Goal: Task Accomplishment & Management: Use online tool/utility

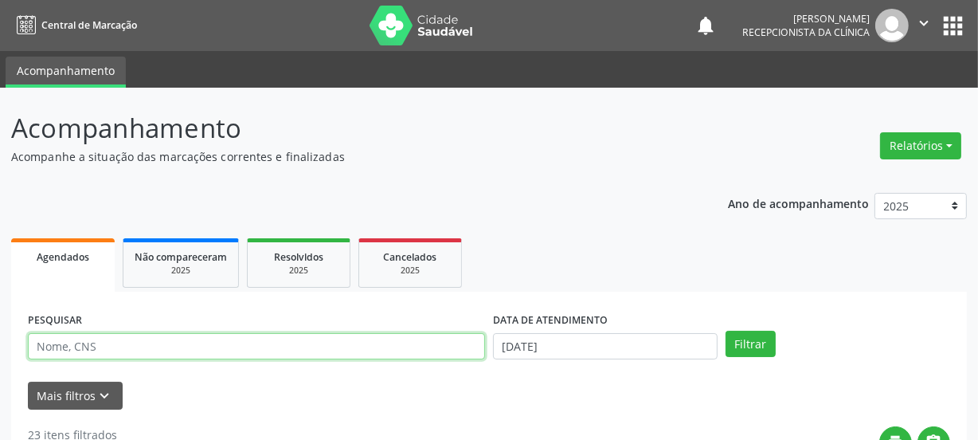
click at [89, 342] on input "text" at bounding box center [256, 346] width 457 height 27
type input "706201580890964"
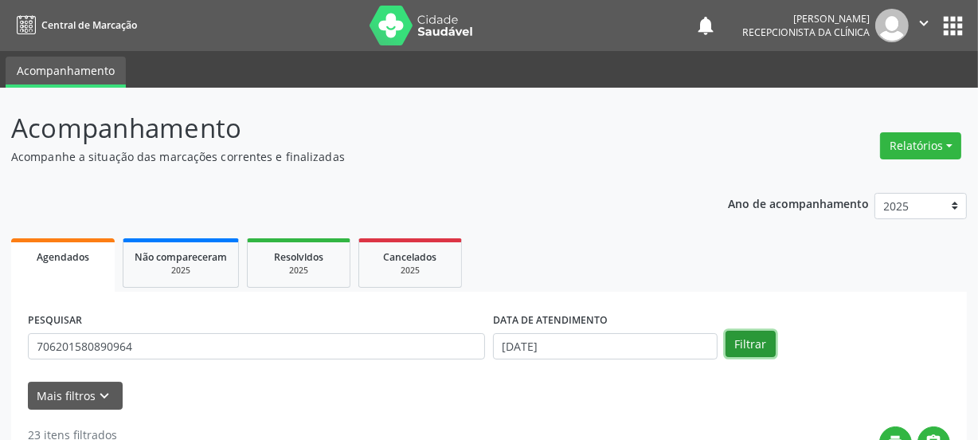
click at [767, 339] on button "Filtrar" at bounding box center [751, 344] width 50 height 27
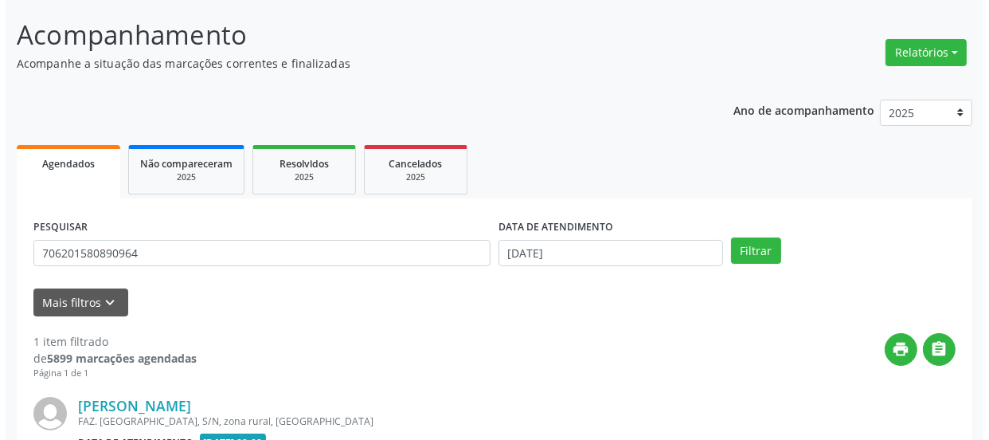
scroll to position [276, 0]
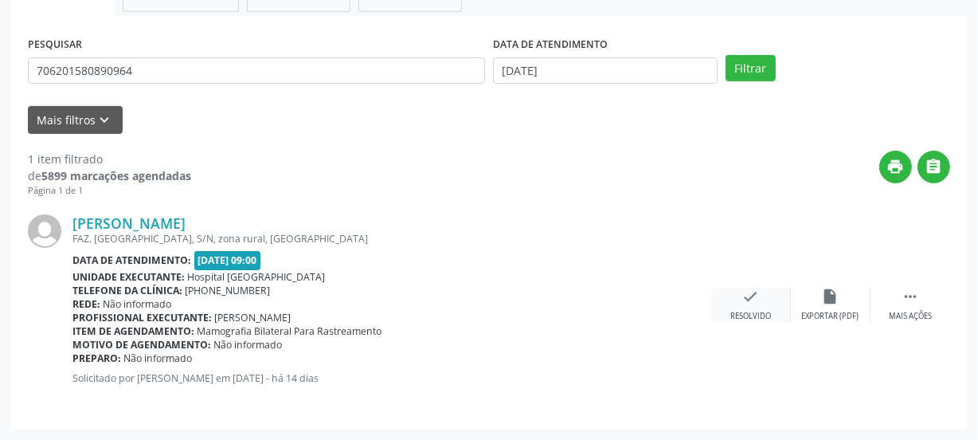
click at [734, 292] on div "check Resolvido" at bounding box center [751, 305] width 80 height 34
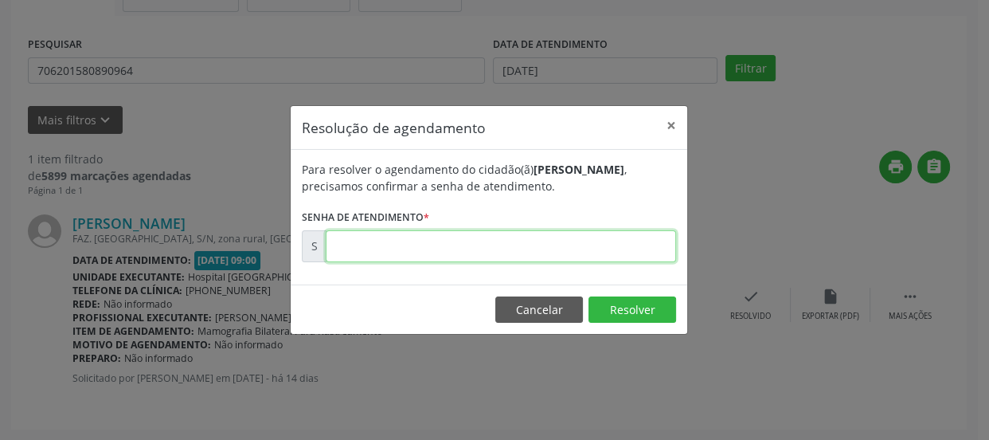
click at [494, 256] on input "text" at bounding box center [501, 246] width 350 height 32
type input "00171197"
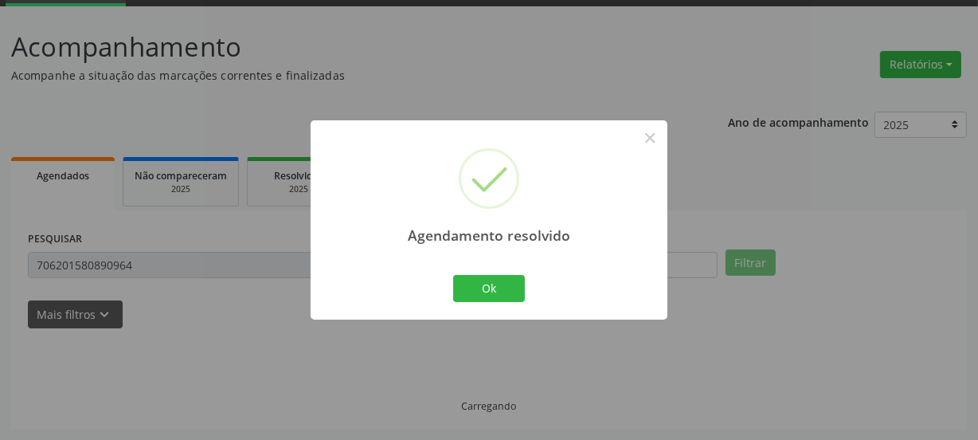
scroll to position [47, 0]
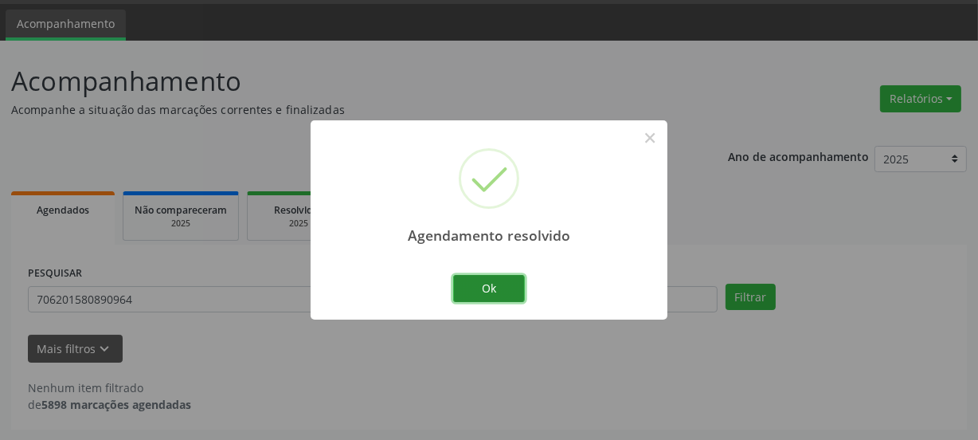
click at [489, 288] on button "Ok" at bounding box center [489, 288] width 72 height 27
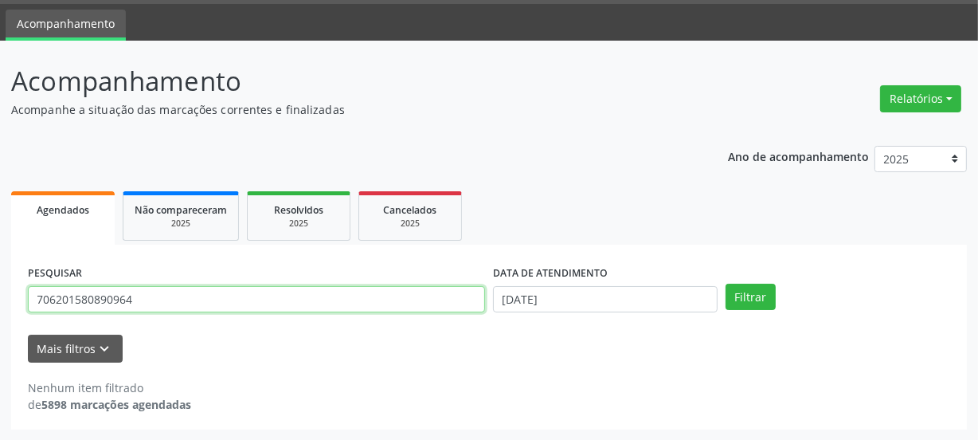
drag, startPoint x: 167, startPoint y: 296, endPoint x: 0, endPoint y: 350, distance: 175.6
click at [0, 350] on div "Acompanhamento Acompanhe a situação das marcações correntes e finalizadas Relat…" at bounding box center [489, 241] width 978 height 400
type input "708103641398540"
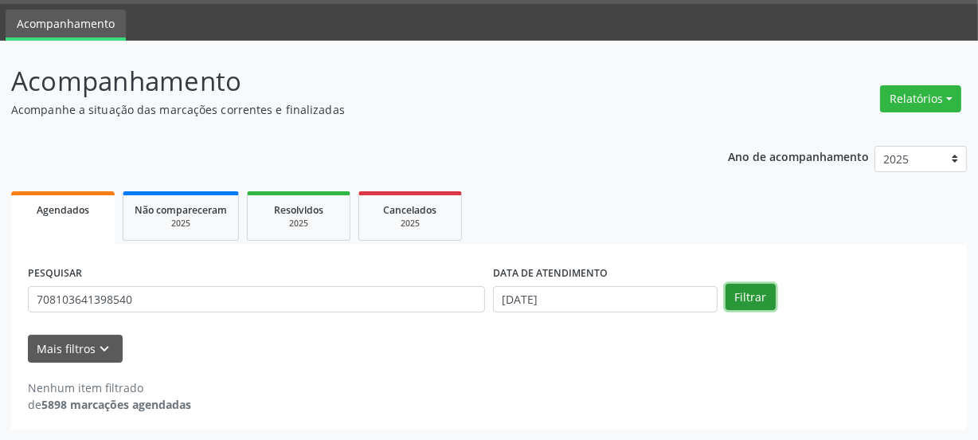
click at [736, 295] on button "Filtrar" at bounding box center [751, 297] width 50 height 27
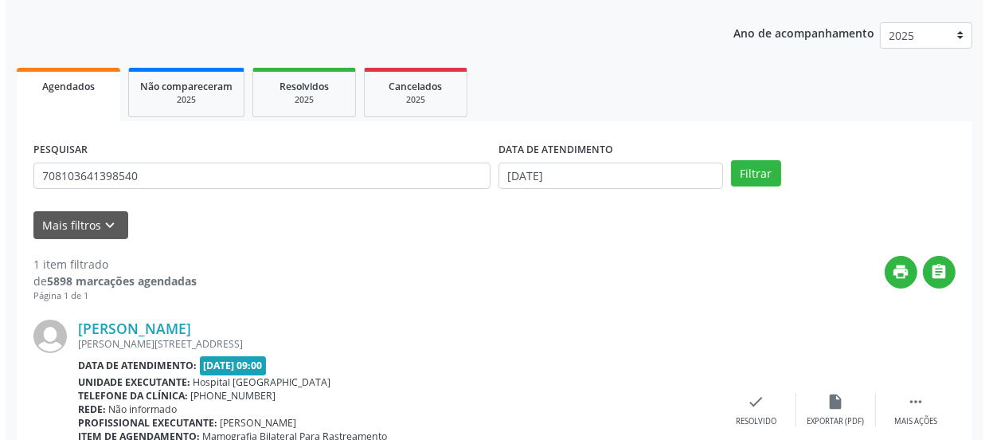
scroll to position [276, 0]
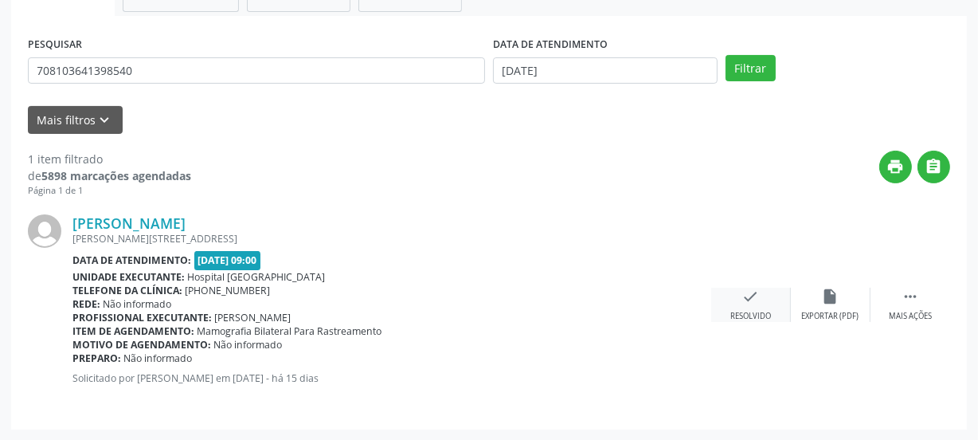
click at [734, 317] on div "Resolvido" at bounding box center [750, 316] width 41 height 11
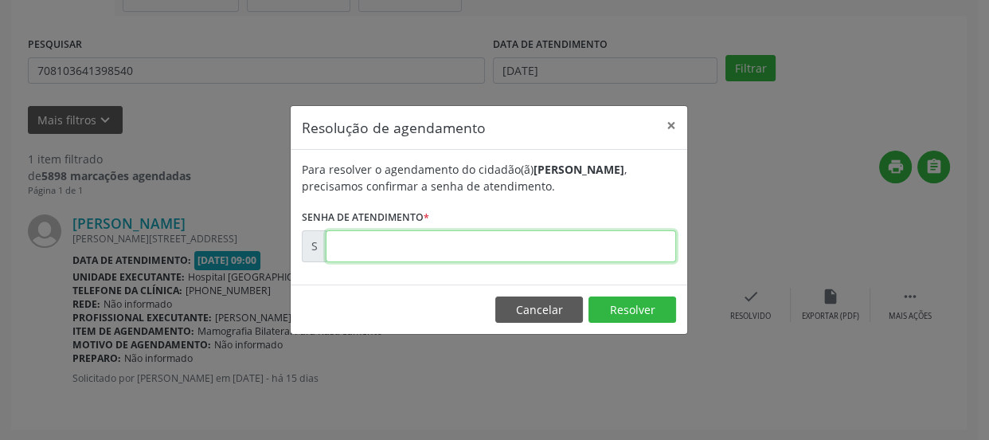
click at [498, 243] on input "text" at bounding box center [501, 246] width 350 height 32
type input "00171090"
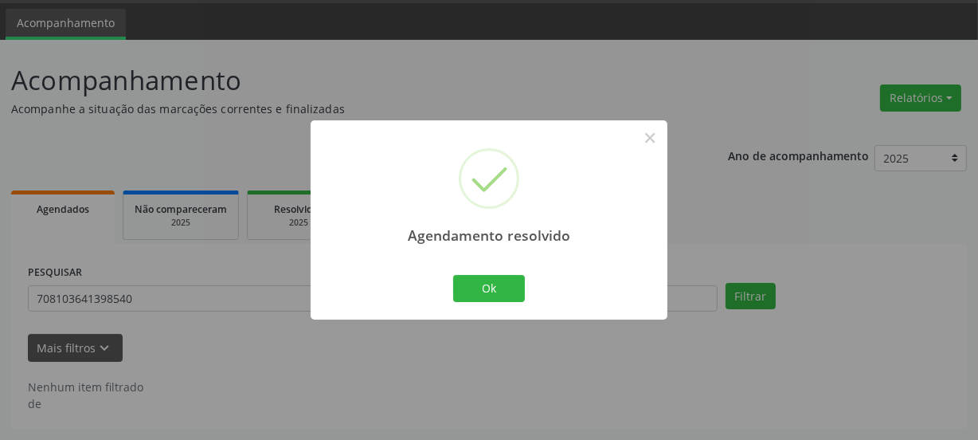
scroll to position [47, 0]
click at [467, 303] on div "Ok Cancel" at bounding box center [489, 288] width 79 height 33
drag, startPoint x: 464, startPoint y: 286, endPoint x: 437, endPoint y: 282, distance: 27.4
click at [464, 285] on button "Ok" at bounding box center [489, 288] width 72 height 27
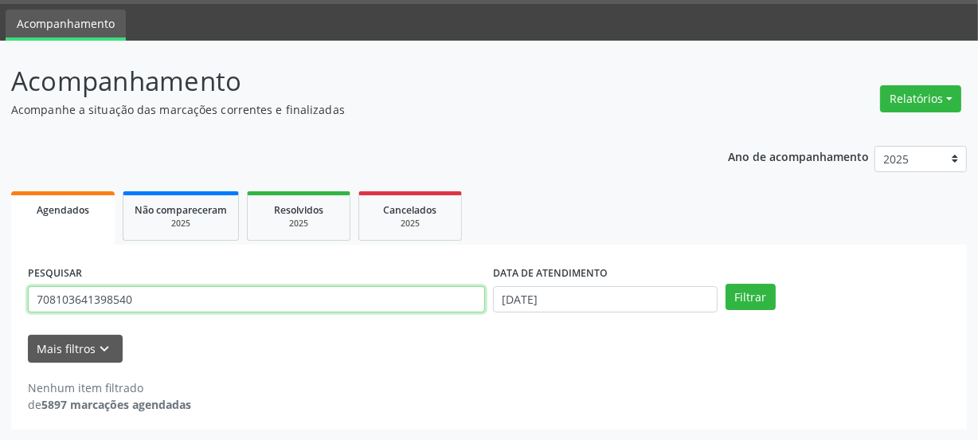
drag, startPoint x: 157, startPoint y: 296, endPoint x: 56, endPoint y: 303, distance: 101.4
click at [56, 303] on input "708103641398540" at bounding box center [256, 299] width 457 height 27
type input "7"
type input "700607941676760"
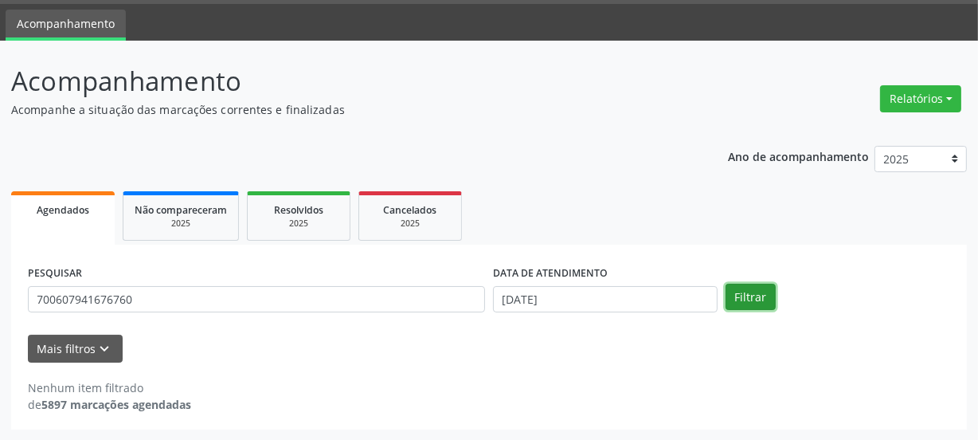
drag, startPoint x: 733, startPoint y: 308, endPoint x: 714, endPoint y: 229, distance: 81.0
click at [734, 308] on button "Filtrar" at bounding box center [751, 297] width 50 height 27
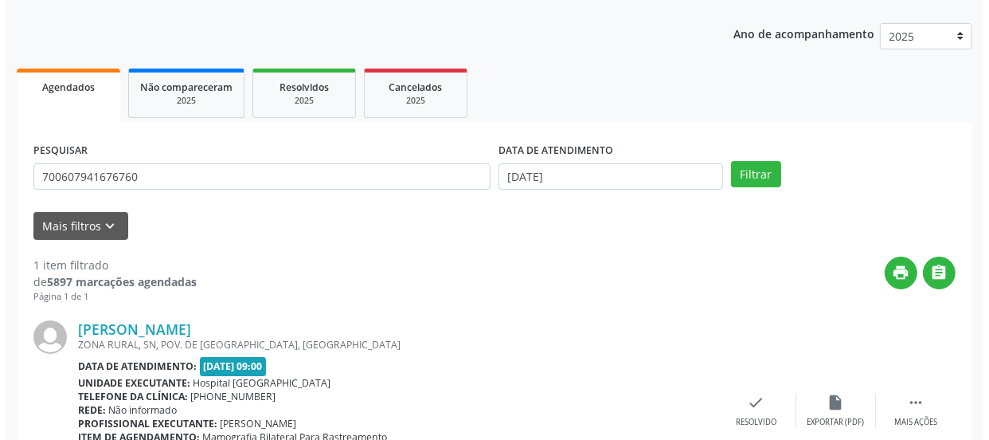
scroll to position [276, 0]
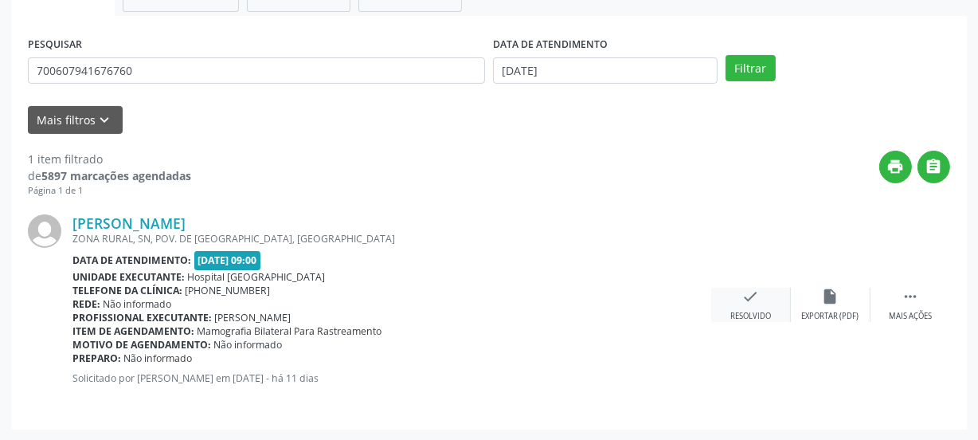
click at [749, 297] on icon "check" at bounding box center [751, 297] width 18 height 18
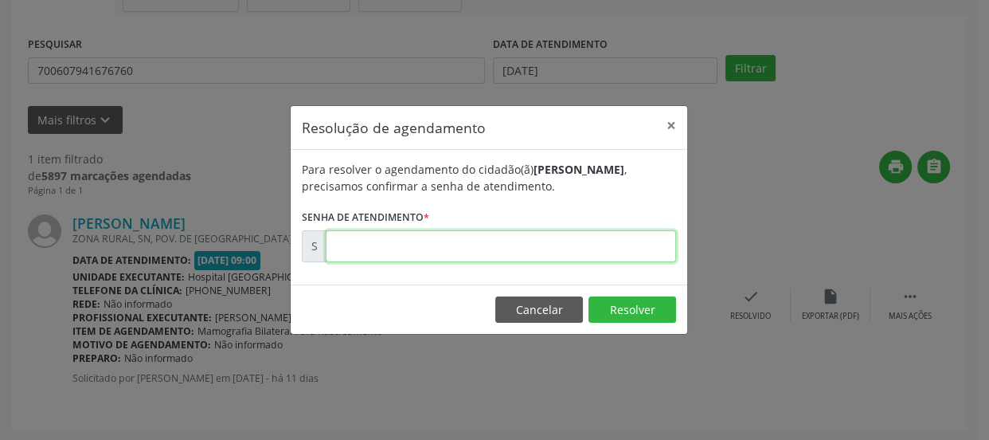
click at [522, 241] on input "text" at bounding box center [501, 246] width 350 height 32
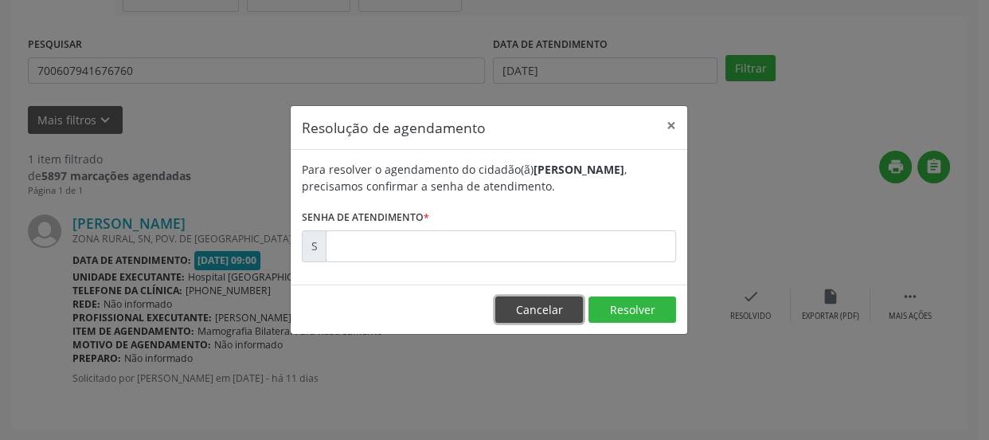
click at [532, 301] on button "Cancelar" at bounding box center [539, 309] width 88 height 27
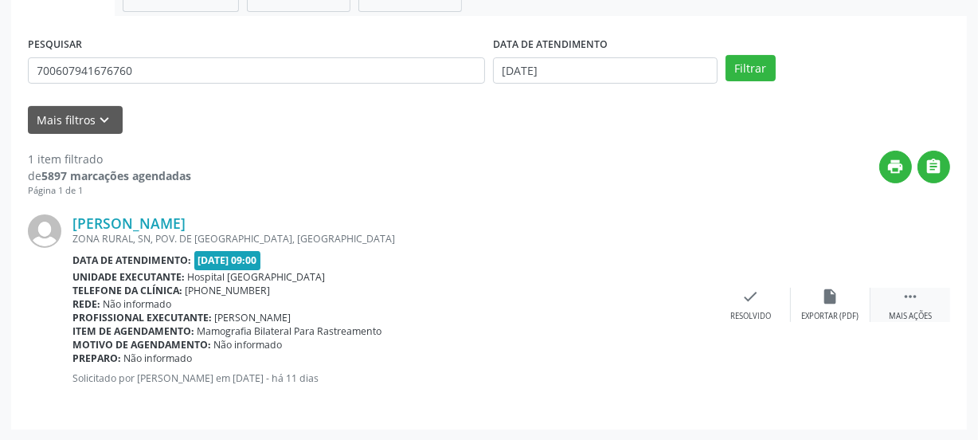
click at [905, 299] on icon "" at bounding box center [911, 297] width 18 height 18
click at [674, 311] on div "Imprimir" at bounding box center [671, 316] width 36 height 11
click at [518, 299] on icon "check" at bounding box center [512, 297] width 18 height 18
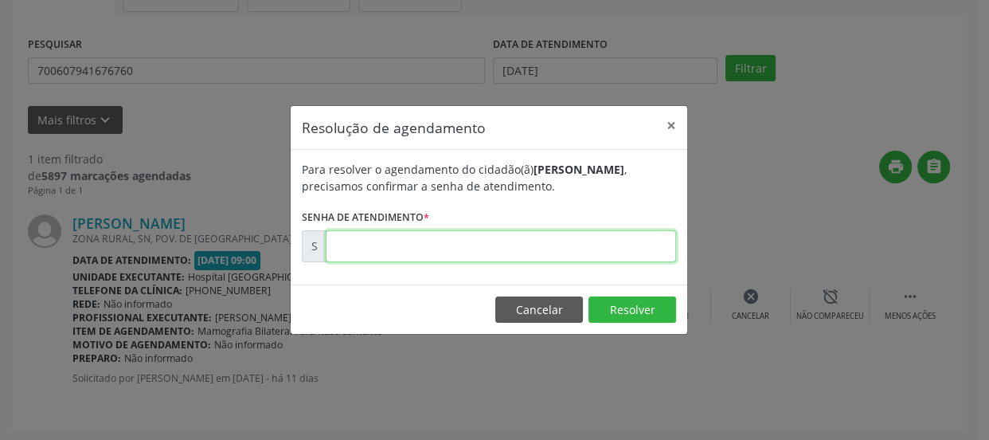
drag, startPoint x: 518, startPoint y: 299, endPoint x: 417, endPoint y: 237, distance: 118.0
click at [421, 237] on input "text" at bounding box center [501, 246] width 350 height 32
type input "00172220"
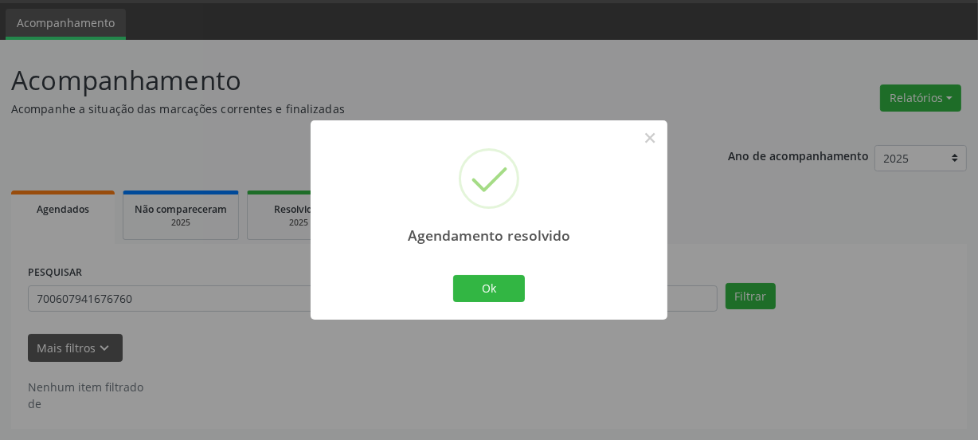
scroll to position [47, 0]
click at [502, 291] on button "Ok" at bounding box center [489, 288] width 72 height 27
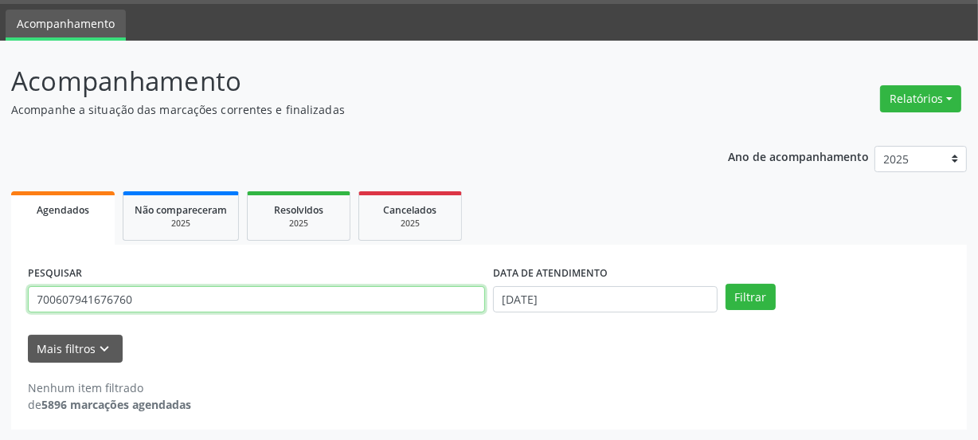
drag, startPoint x: 159, startPoint y: 292, endPoint x: 0, endPoint y: 344, distance: 166.7
click at [0, 342] on div "Acompanhamento Acompanhe a situação das marcações correntes e finalizadas Relat…" at bounding box center [489, 241] width 978 height 400
type input "705803413115535"
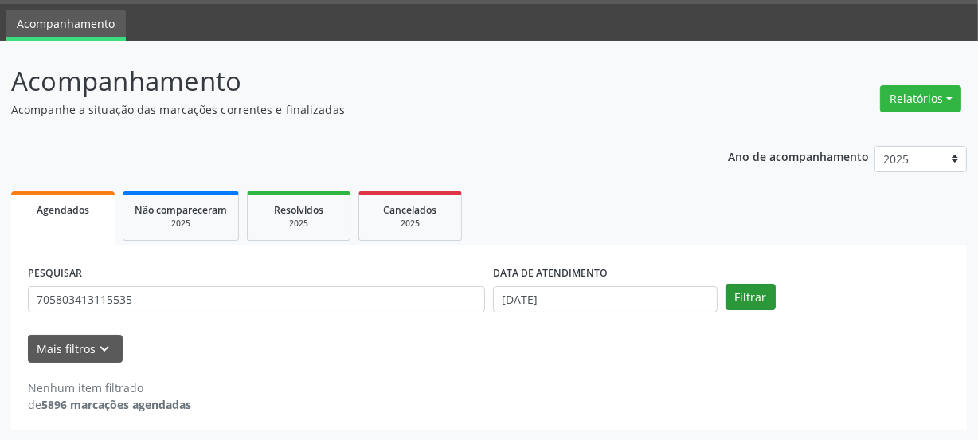
drag, startPoint x: 781, startPoint y: 288, endPoint x: 763, endPoint y: 289, distance: 17.6
click at [780, 288] on div "Filtrar" at bounding box center [838, 297] width 233 height 27
drag, startPoint x: 763, startPoint y: 289, endPoint x: 683, endPoint y: 310, distance: 82.3
click at [763, 291] on button "Filtrar" at bounding box center [751, 297] width 50 height 27
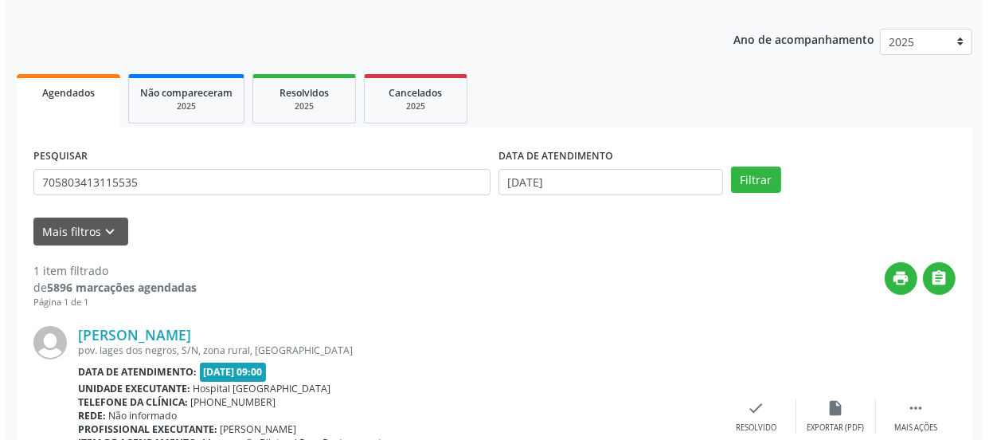
scroll to position [276, 0]
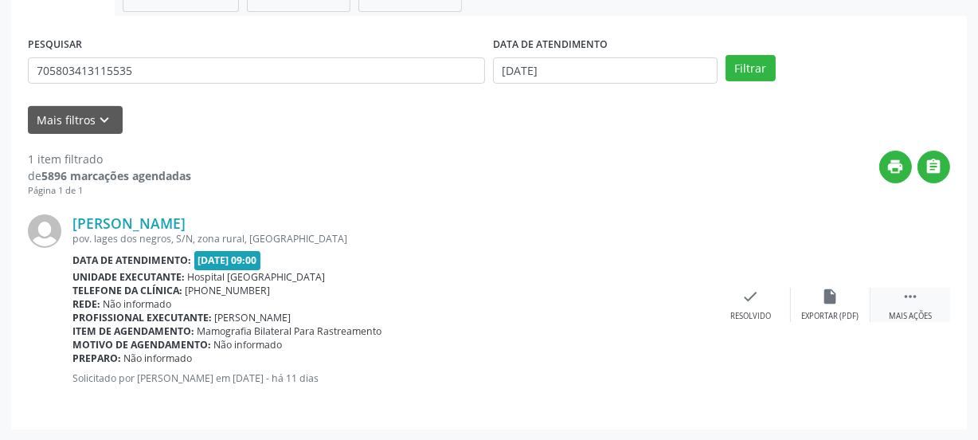
click at [907, 311] on div "Mais ações" at bounding box center [910, 316] width 43 height 11
click at [675, 303] on icon "print" at bounding box center [672, 297] width 18 height 18
click at [478, 303] on div "check Resolvido" at bounding box center [512, 305] width 80 height 34
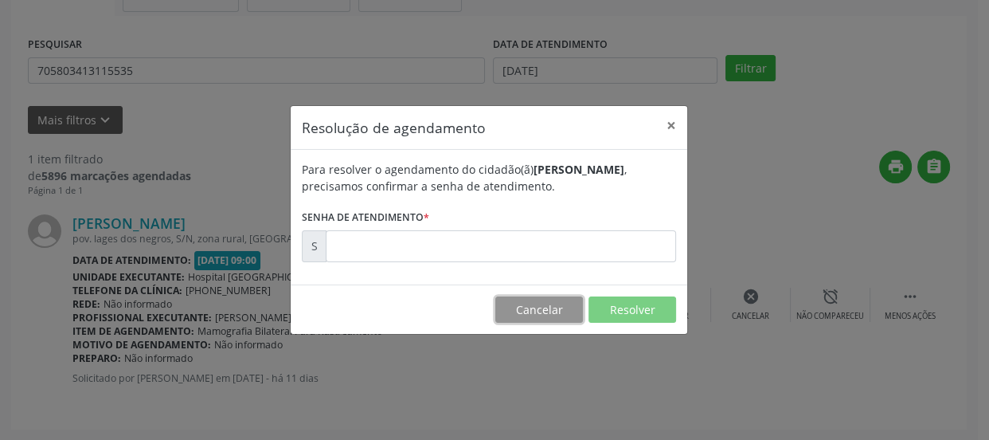
click at [514, 303] on button "Cancelar" at bounding box center [539, 309] width 88 height 27
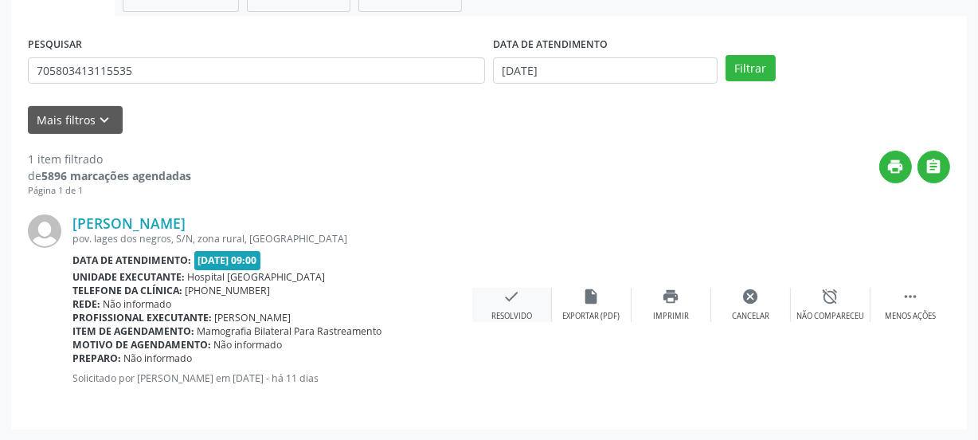
click at [511, 301] on icon "check" at bounding box center [512, 297] width 18 height 18
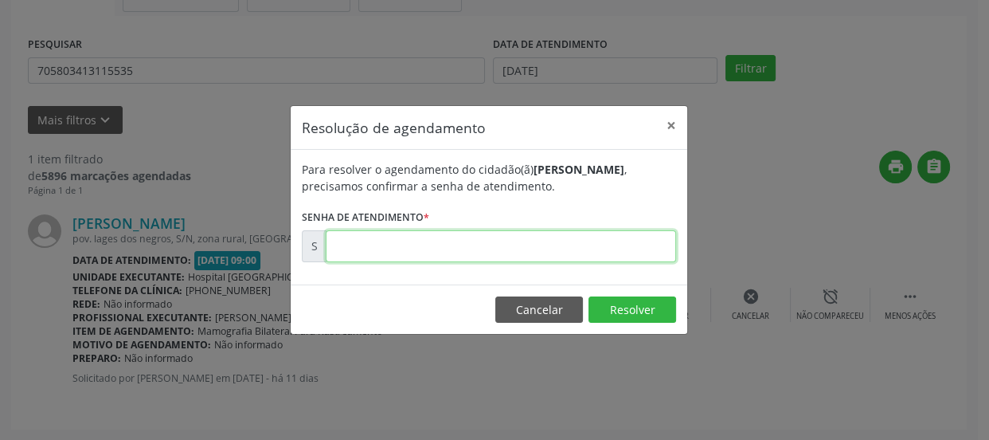
click at [433, 233] on input "text" at bounding box center [501, 246] width 350 height 32
type input "00172221"
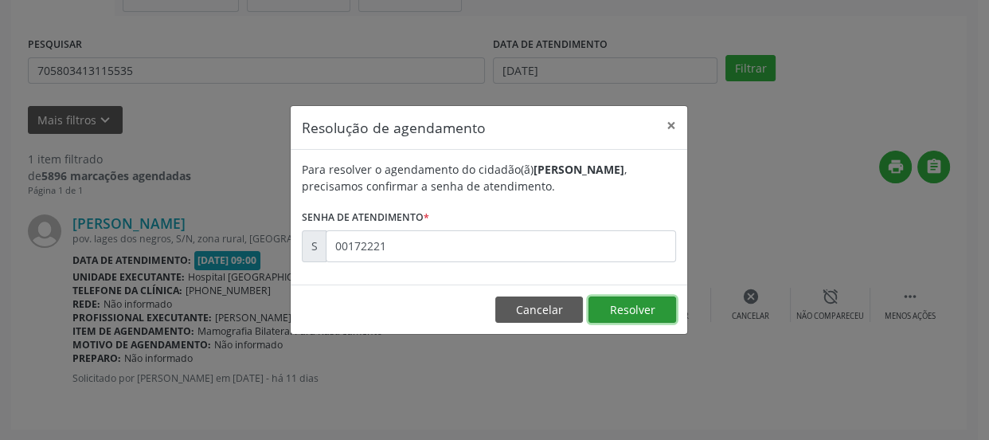
click at [620, 313] on button "Resolver" at bounding box center [633, 309] width 88 height 27
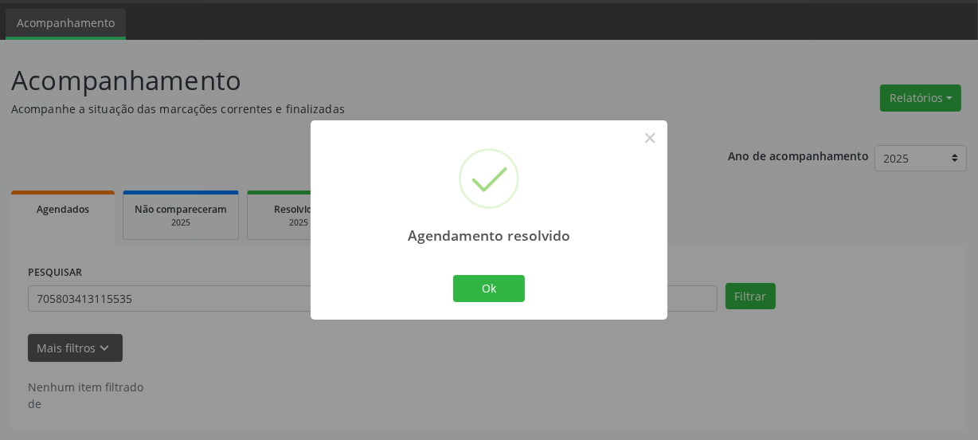
scroll to position [47, 0]
click at [470, 296] on button "Ok" at bounding box center [489, 288] width 72 height 27
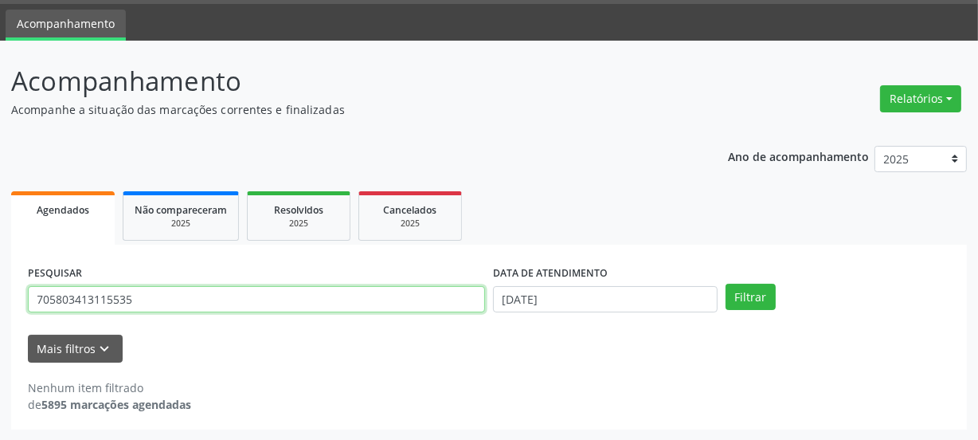
drag, startPoint x: 143, startPoint y: 299, endPoint x: 0, endPoint y: 338, distance: 148.6
click at [0, 338] on div "Acompanhamento Acompanhe a situação das marcações correntes e finalizadas Relat…" at bounding box center [489, 241] width 978 height 400
type input "700002874918606"
click at [726, 284] on button "Filtrar" at bounding box center [751, 297] width 50 height 27
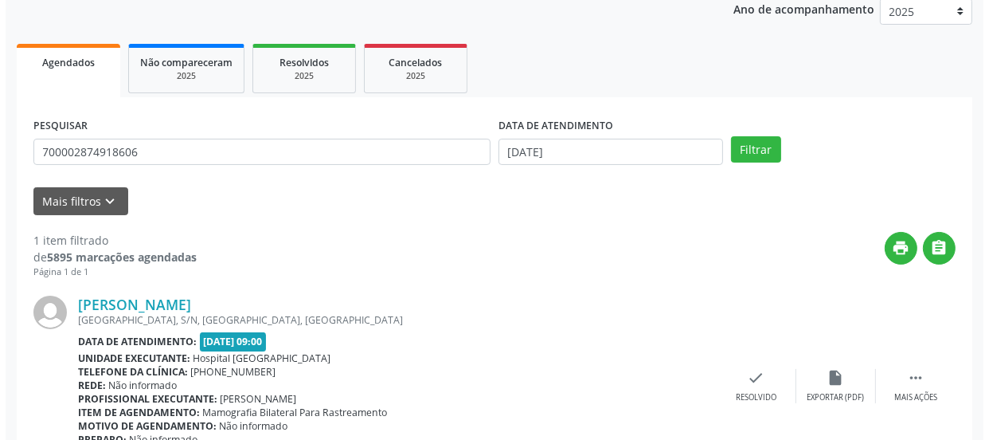
scroll to position [276, 0]
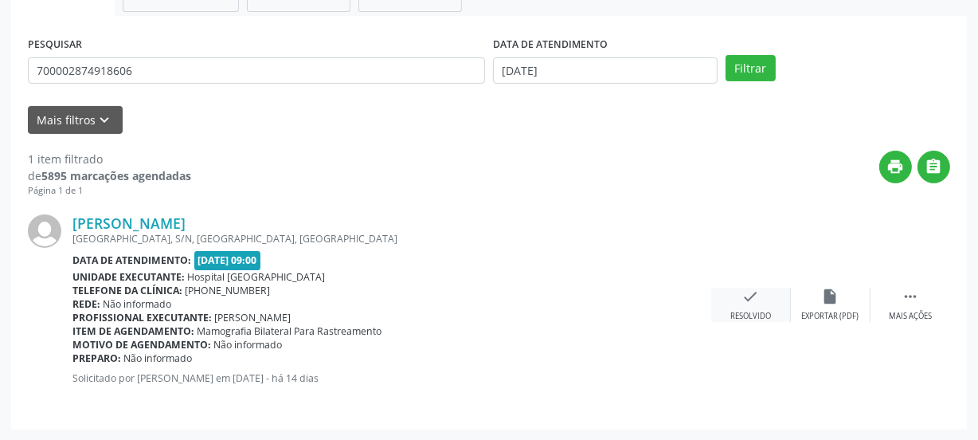
click at [740, 302] on div "check Resolvido" at bounding box center [751, 305] width 80 height 34
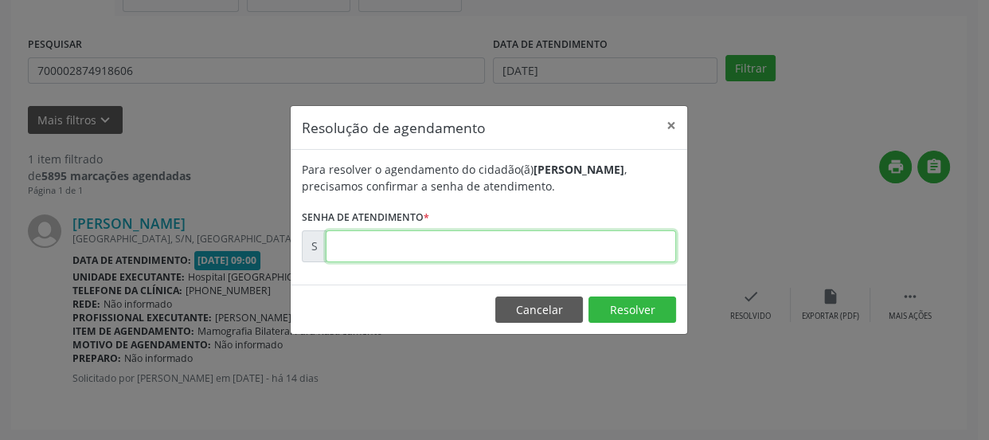
drag, startPoint x: 453, startPoint y: 239, endPoint x: 451, endPoint y: 247, distance: 8.3
click at [453, 241] on input "text" at bounding box center [501, 246] width 350 height 32
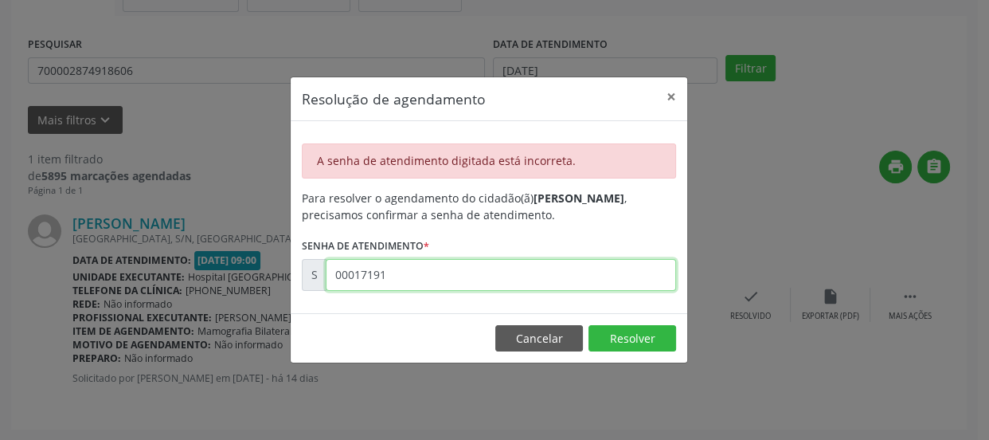
click at [324, 287] on div "S 00017191" at bounding box center [489, 275] width 374 height 32
type input "00171391"
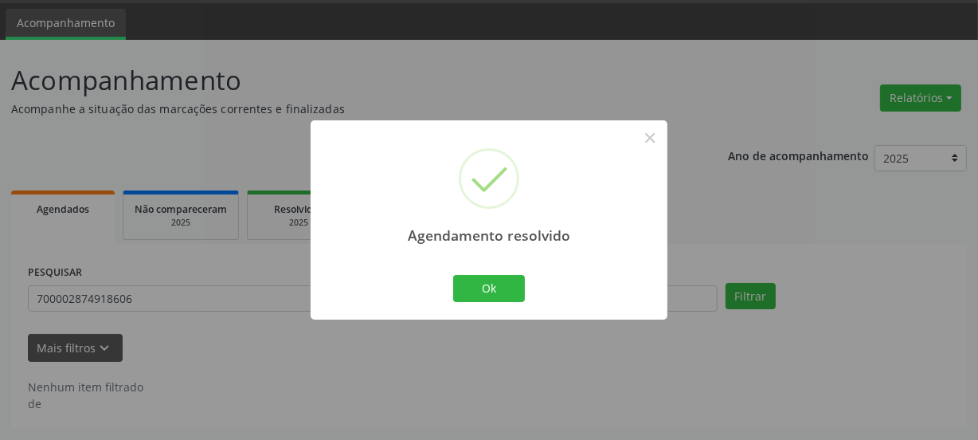
scroll to position [47, 0]
drag, startPoint x: 482, startPoint y: 288, endPoint x: 505, endPoint y: 276, distance: 25.6
click at [482, 287] on button "Ok" at bounding box center [489, 288] width 72 height 27
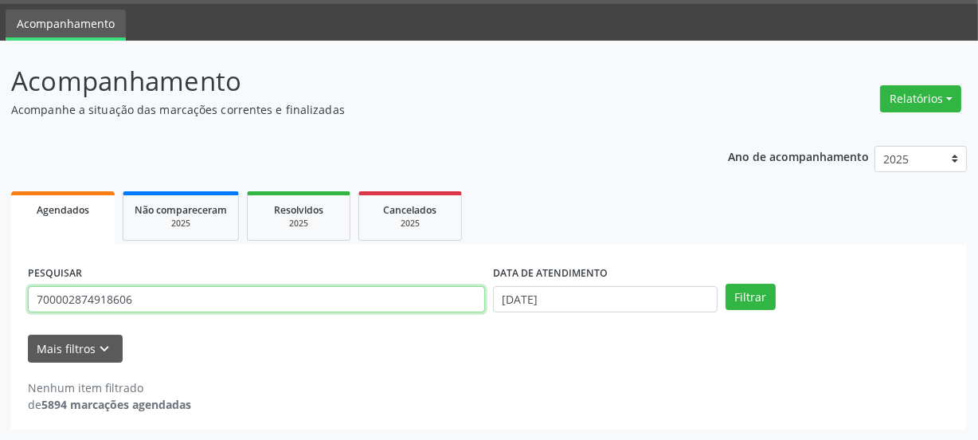
drag, startPoint x: 168, startPoint y: 300, endPoint x: 0, endPoint y: 327, distance: 170.1
click at [0, 325] on div "Acompanhamento Acompanhe a situação das marcações correntes e finalizadas Relat…" at bounding box center [489, 241] width 978 height 400
type input "705005214023559"
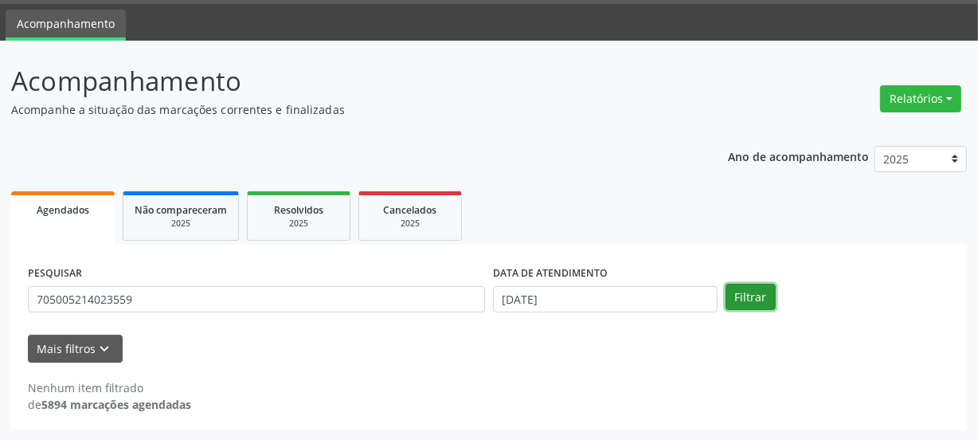
click at [747, 286] on button "Filtrar" at bounding box center [751, 297] width 50 height 27
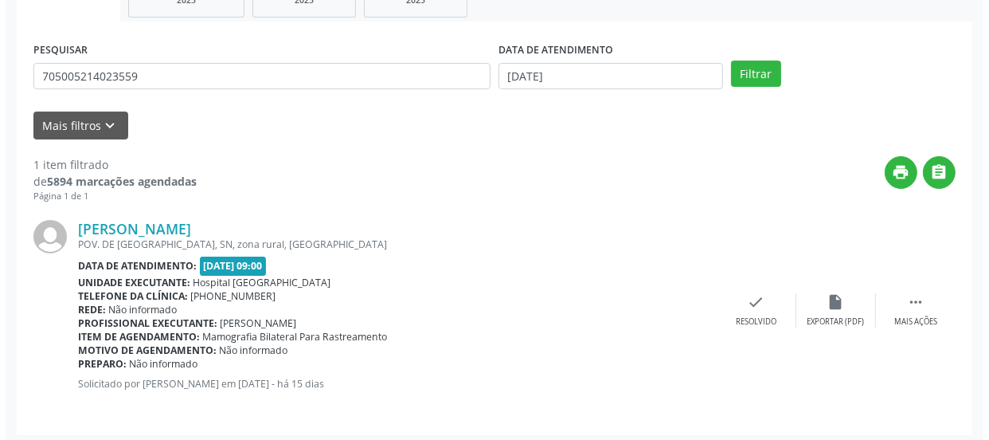
scroll to position [276, 0]
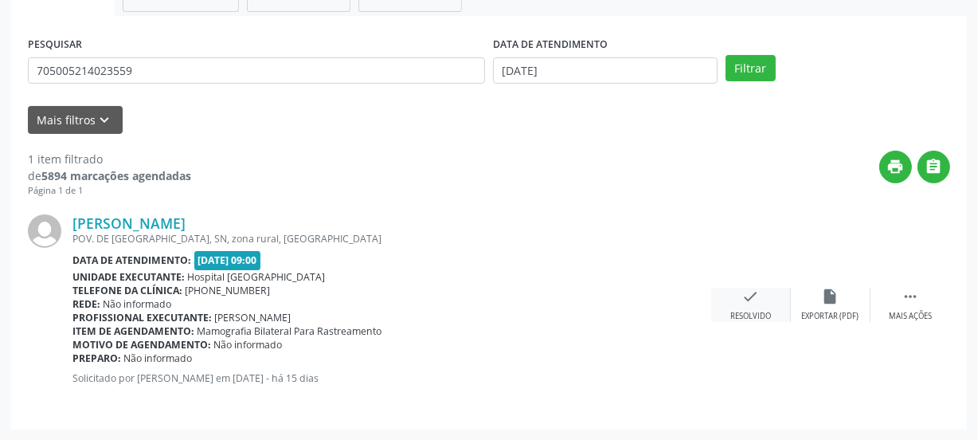
click at [773, 311] on div "check Resolvido" at bounding box center [751, 305] width 80 height 34
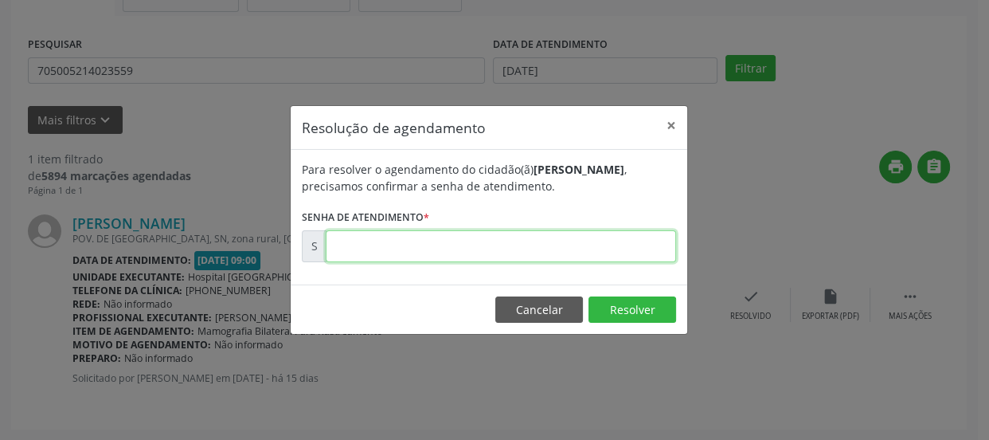
click at [523, 255] on input "text" at bounding box center [501, 246] width 350 height 32
type input "00171078"
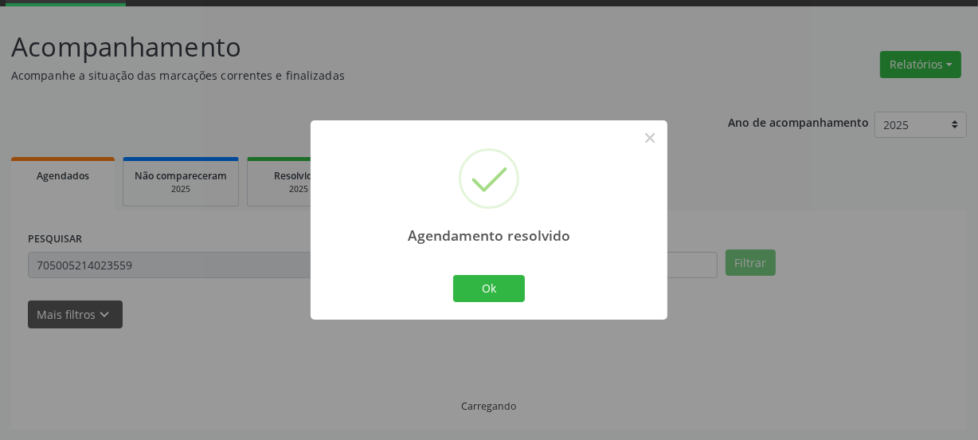
scroll to position [47, 0]
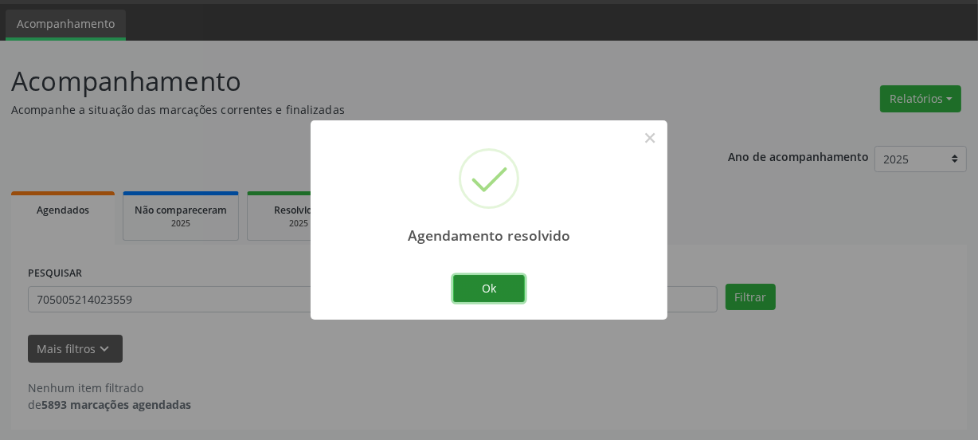
click at [473, 283] on button "Ok" at bounding box center [489, 288] width 72 height 27
